Goal: Find specific page/section: Find specific page/section

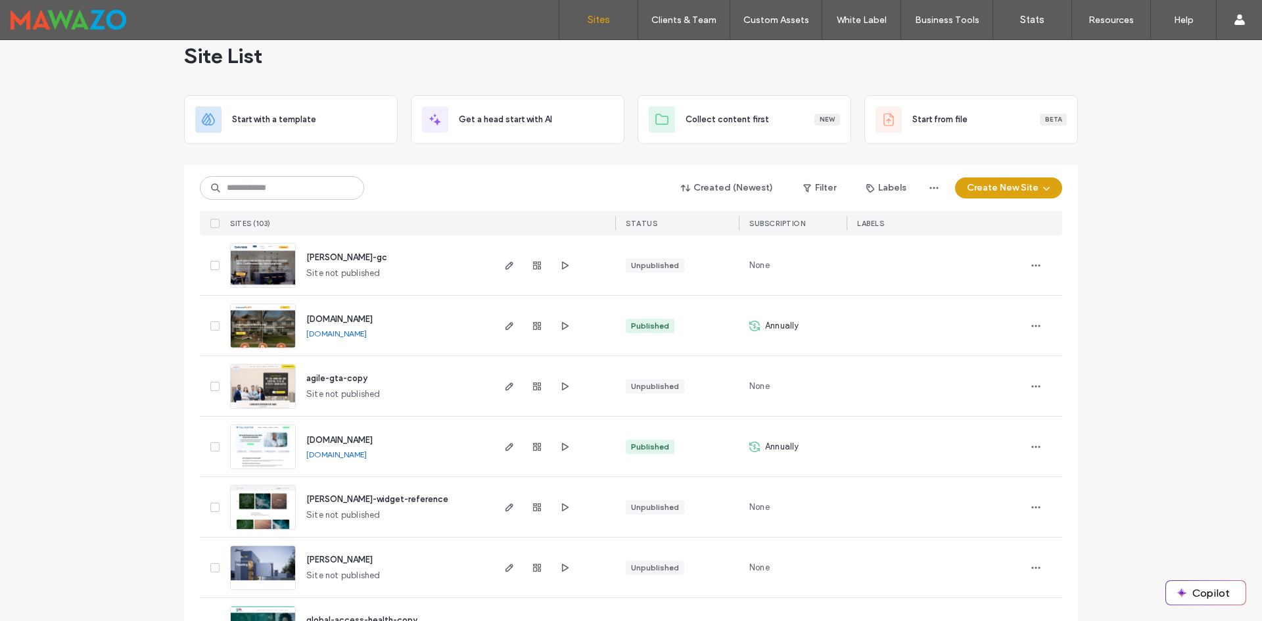
scroll to position [66, 0]
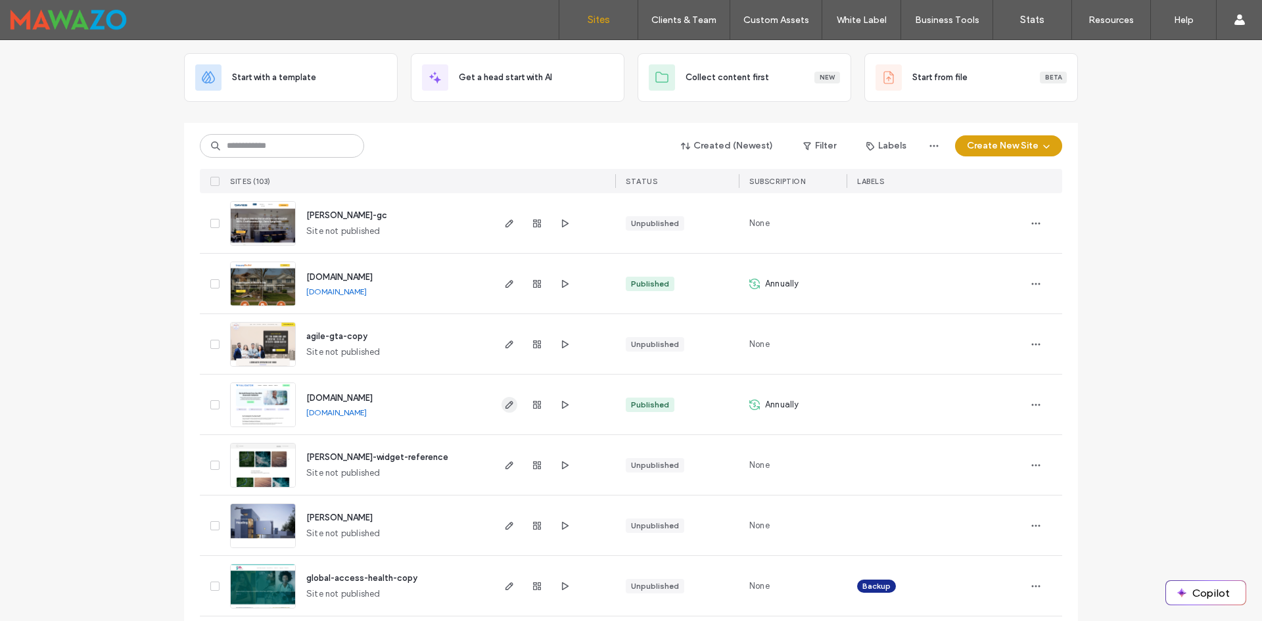
click at [502, 411] on span "button" at bounding box center [510, 405] width 16 height 16
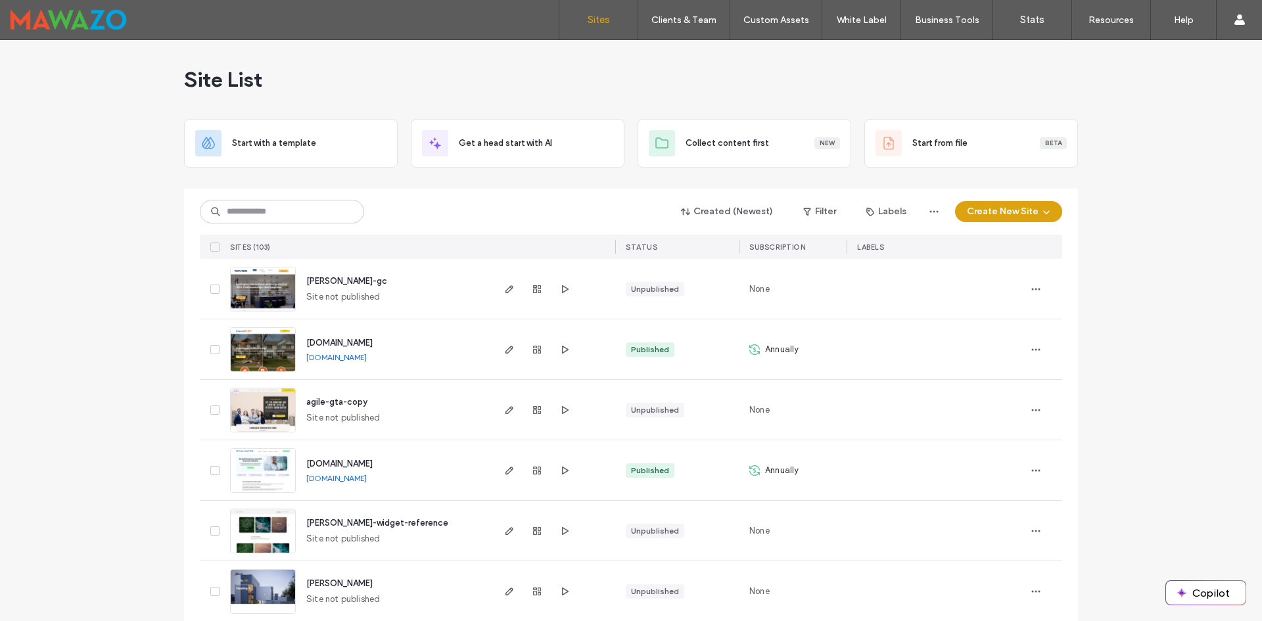
click at [264, 222] on input at bounding box center [282, 212] width 164 height 24
drag, startPoint x: 66, startPoint y: 185, endPoint x: 74, endPoint y: 143, distance: 42.8
